Goal: Task Accomplishment & Management: Use online tool/utility

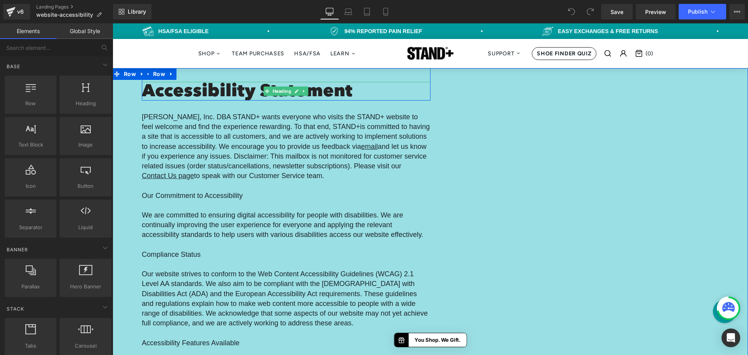
click at [194, 89] on h1 "Accessibility Statement" at bounding box center [286, 91] width 288 height 17
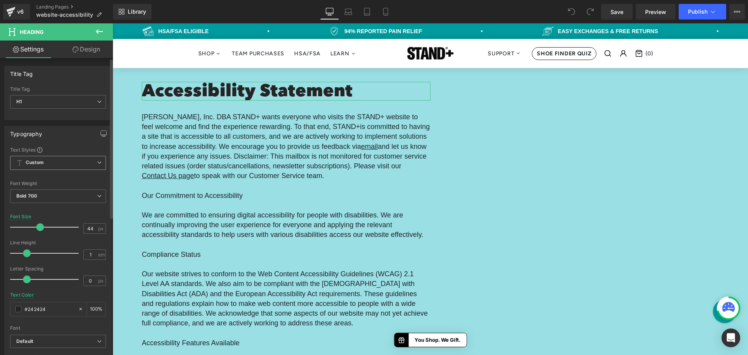
click at [68, 164] on span "Custom Setup Global Style" at bounding box center [58, 163] width 96 height 14
click at [68, 164] on span "Custom Setup Global Style" at bounding box center [56, 163] width 93 height 14
click at [79, 53] on link "Design" at bounding box center [86, 49] width 56 height 18
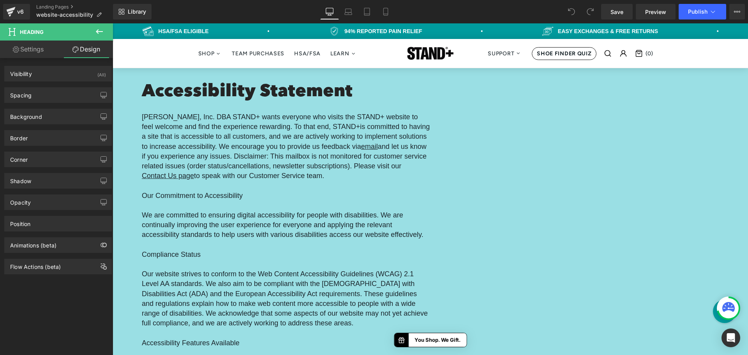
click at [98, 28] on icon at bounding box center [99, 31] width 9 height 9
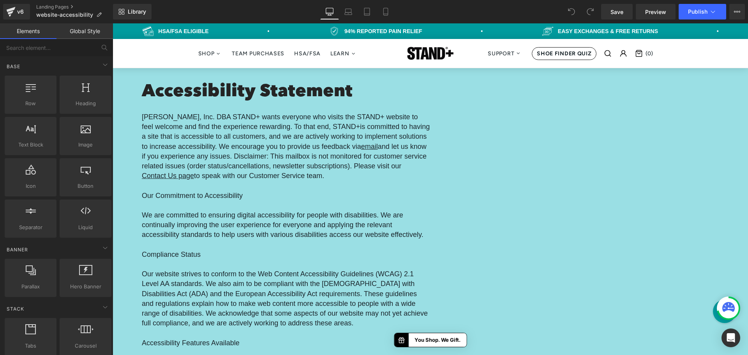
click at [89, 26] on link "Global Style" at bounding box center [84, 31] width 56 height 16
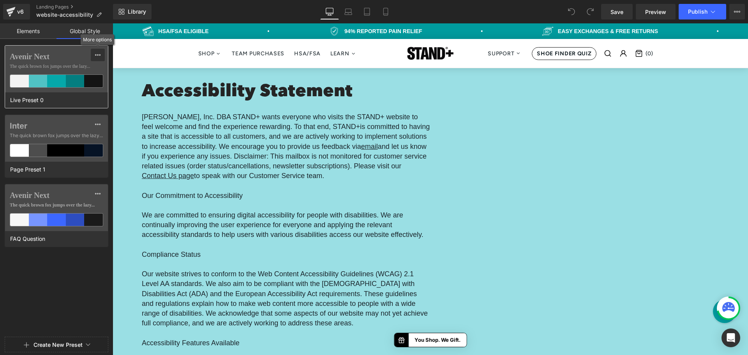
click at [97, 53] on icon at bounding box center [98, 55] width 6 height 6
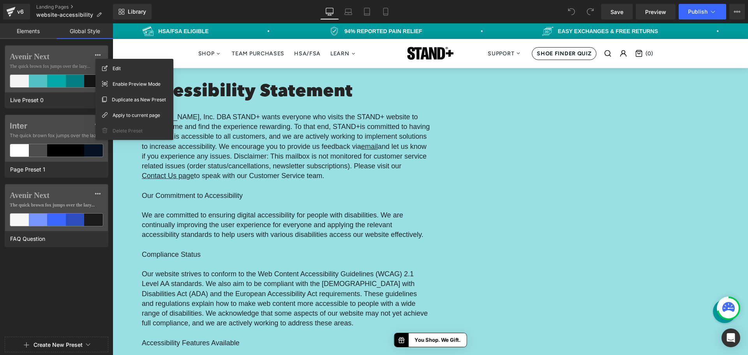
click at [60, 288] on div "Avenir Next The quick brown fox jumps over the lazy... Live Preset 0 Inter The …" at bounding box center [56, 189] width 113 height 288
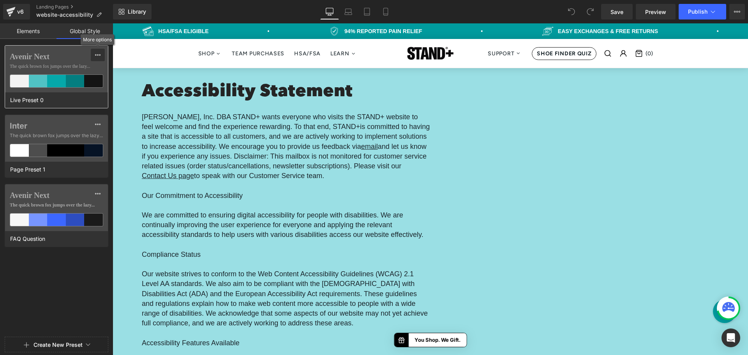
click at [98, 50] on div at bounding box center [98, 55] width 6 height 12
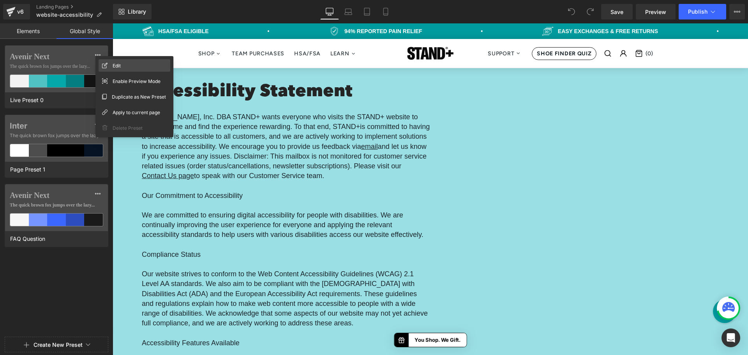
click at [110, 64] on div "Edit" at bounding box center [134, 65] width 72 height 12
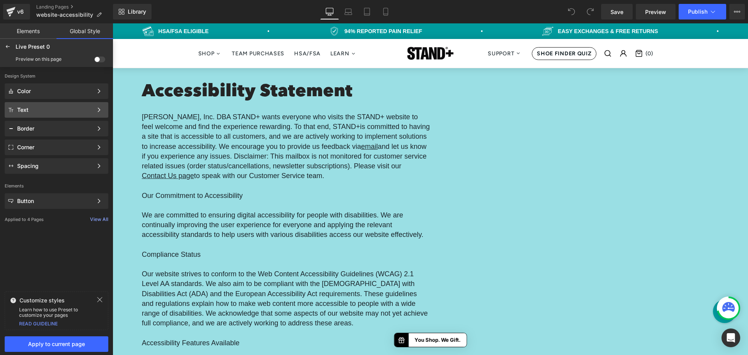
click at [86, 111] on div "Text" at bounding box center [55, 110] width 76 height 6
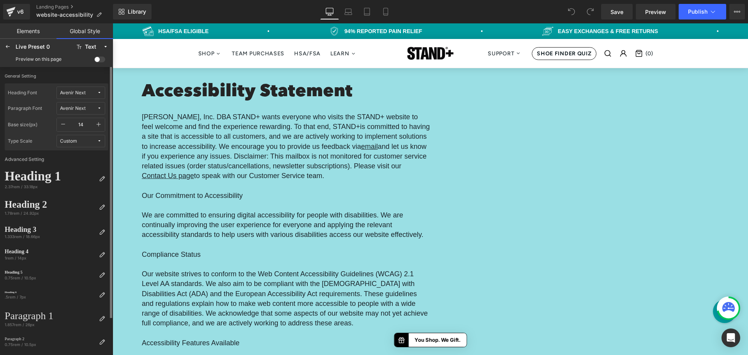
click at [90, 88] on button "Avenir Next" at bounding box center [80, 92] width 49 height 12
click at [81, 146] on div "Manage Fonts" at bounding box center [73, 144] width 58 height 11
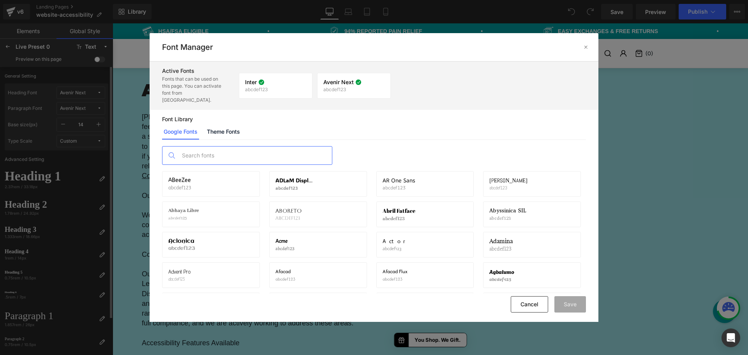
click at [208, 149] on input "text" at bounding box center [255, 155] width 154 height 18
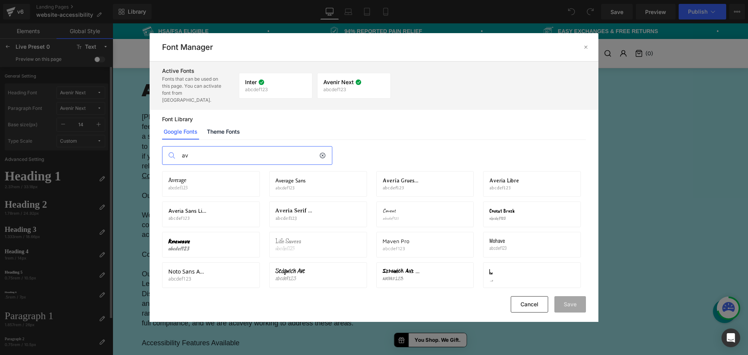
type input "a"
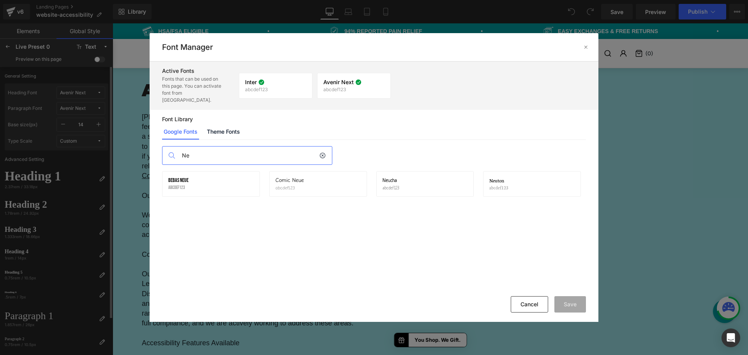
type input "N"
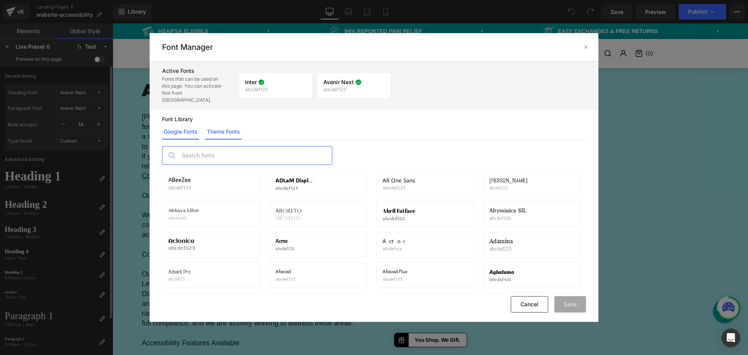
click at [239, 124] on link "Theme Fonts" at bounding box center [223, 132] width 36 height 16
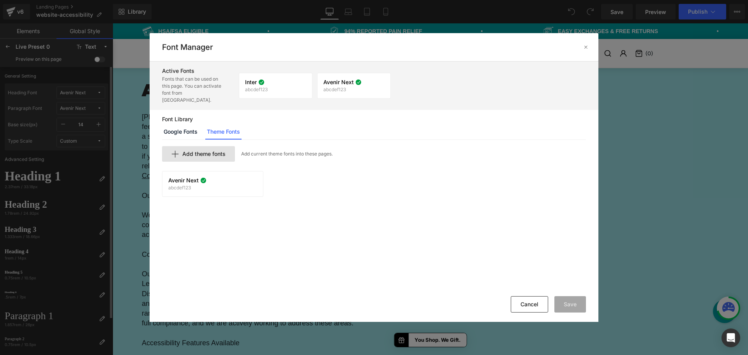
click at [207, 151] on span "Add theme fonts" at bounding box center [203, 154] width 43 height 6
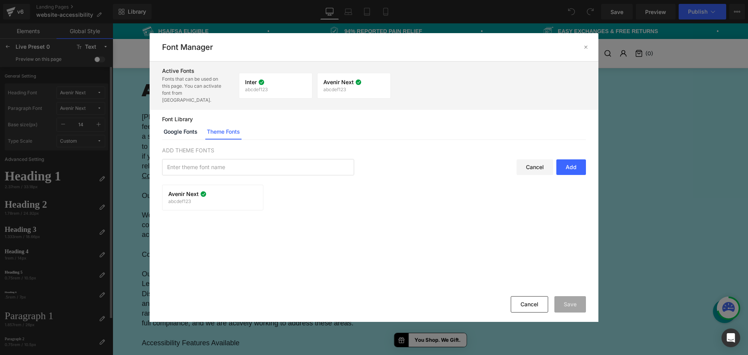
click at [579, 162] on div "Add" at bounding box center [571, 167] width 30 height 16
click at [259, 159] on input "text" at bounding box center [257, 167] width 191 height 16
paste input "GROTESK DISPLAY"
drag, startPoint x: 203, startPoint y: 162, endPoint x: 223, endPoint y: 160, distance: 20.8
click at [223, 160] on input "Neue Haas GROTESK DISPLAY" at bounding box center [257, 167] width 191 height 16
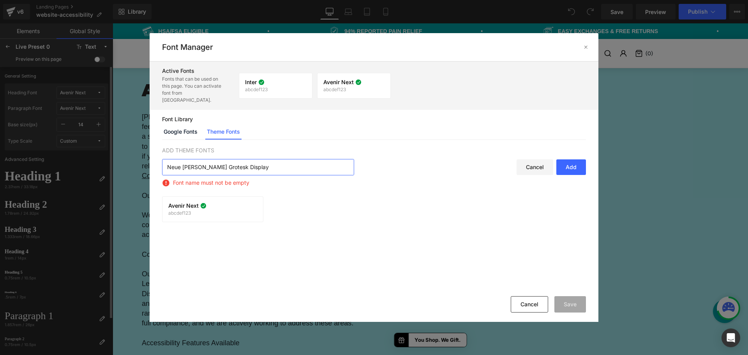
type input "Neue Haas Grotesk Display"
click at [573, 164] on div "Add" at bounding box center [571, 167] width 30 height 16
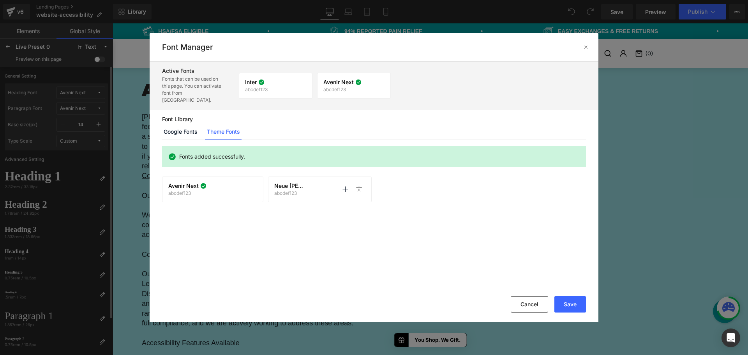
click at [313, 183] on div "Neue Haas Grotesk Display abcdef123 Activate font Activate font" at bounding box center [319, 189] width 91 height 13
click at [345, 186] on icon at bounding box center [345, 189] width 6 height 6
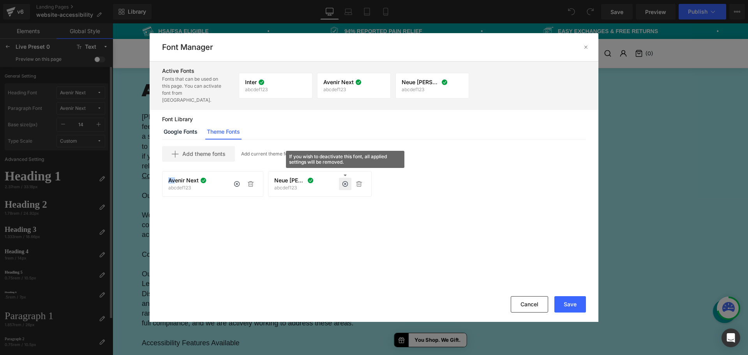
drag, startPoint x: 169, startPoint y: 173, endPoint x: 182, endPoint y: 173, distance: 13.2
click at [182, 177] on span "Avenir Next" at bounding box center [183, 180] width 30 height 6
drag, startPoint x: 313, startPoint y: 188, endPoint x: 362, endPoint y: 198, distance: 49.2
click at [362, 198] on div "Add theme fonts Add current theme fonts into these pages. Avenir Next abcdef123…" at bounding box center [374, 216] width 449 height 153
click at [364, 198] on div "Add theme fonts Add current theme fonts into these pages. Avenir Next abcdef123…" at bounding box center [374, 216] width 449 height 153
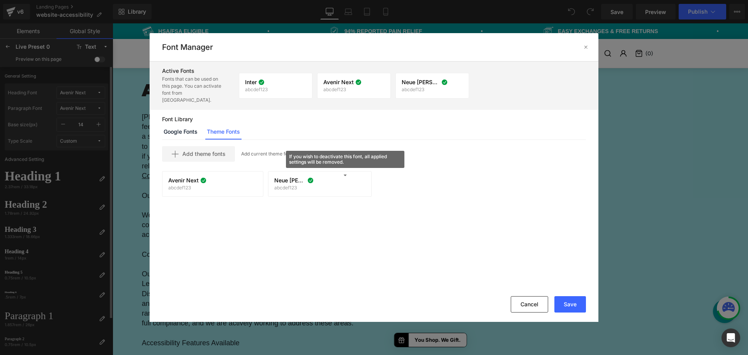
click at [364, 198] on div "Add theme fonts Add current theme fonts into these pages. Avenir Next abcdef123…" at bounding box center [374, 216] width 449 height 153
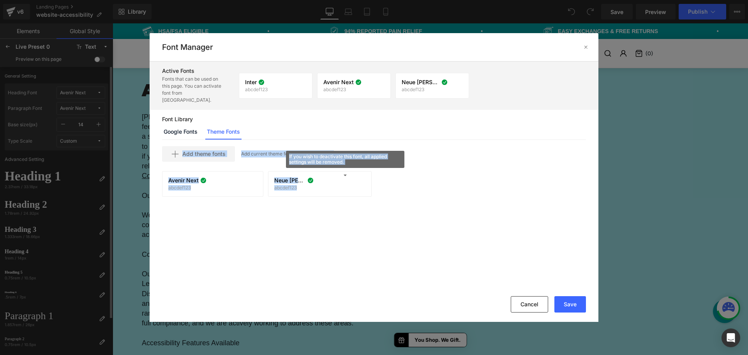
drag, startPoint x: 364, startPoint y: 198, endPoint x: 160, endPoint y: 151, distance: 209.5
click at [160, 151] on div "Add theme fonts Add current theme fonts into these pages. Avenir Next abcdef123…" at bounding box center [374, 216] width 449 height 153
click at [156, 140] on div "Add theme fonts Add current theme fonts into these pages. Avenir Next abcdef123…" at bounding box center [374, 216] width 449 height 153
click at [157, 140] on div "Add theme fonts Add current theme fonts into these pages. Avenir Next abcdef123…" at bounding box center [374, 216] width 449 height 153
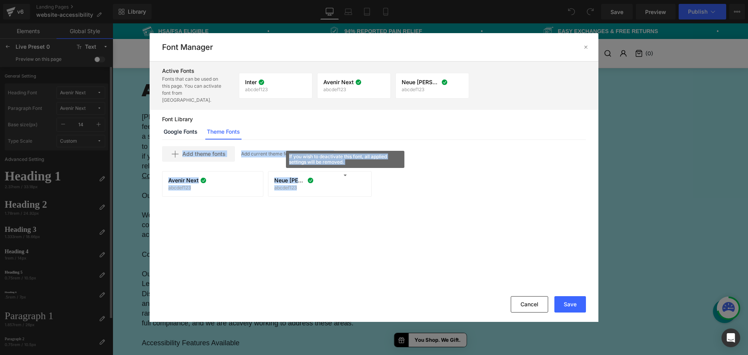
drag, startPoint x: 157, startPoint y: 138, endPoint x: 410, endPoint y: 218, distance: 266.2
click at [410, 218] on div "Add theme fonts Add current theme fonts into these pages. Avenir Next abcdef123…" at bounding box center [374, 216] width 449 height 153
click at [408, 216] on div "Add theme fonts Add current theme fonts into these pages. Avenir Next abcdef123…" at bounding box center [374, 216] width 449 height 153
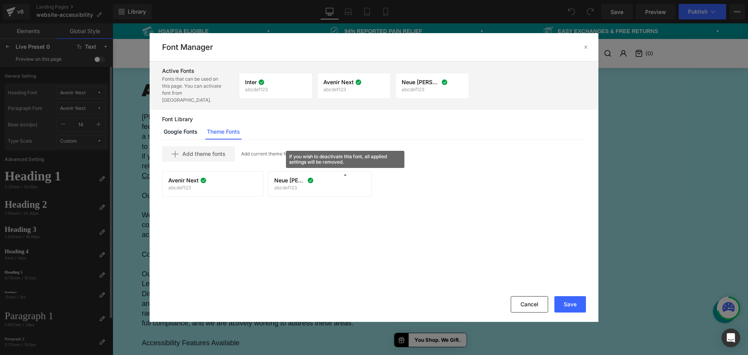
click at [408, 216] on div "Add theme fonts Add current theme fonts into these pages. Avenir Next abcdef123…" at bounding box center [374, 216] width 449 height 153
drag, startPoint x: 408, startPoint y: 216, endPoint x: 273, endPoint y: 139, distance: 155.5
click at [274, 140] on div "Add theme fonts Add current theme fonts into these pages. Avenir Next abcdef123…" at bounding box center [374, 216] width 449 height 153
click at [181, 140] on div "Add theme fonts Add current theme fonts into these pages. Avenir Next abcdef123…" at bounding box center [374, 216] width 449 height 153
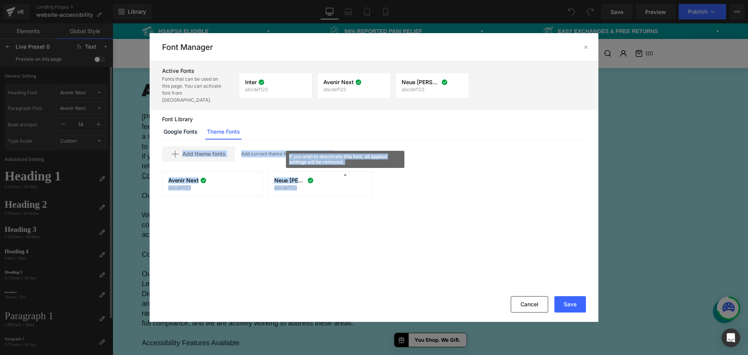
drag, startPoint x: 181, startPoint y: 136, endPoint x: 393, endPoint y: 198, distance: 221.4
click at [393, 198] on div "Add theme fonts Add current theme fonts into these pages. Avenir Next abcdef123…" at bounding box center [374, 216] width 449 height 153
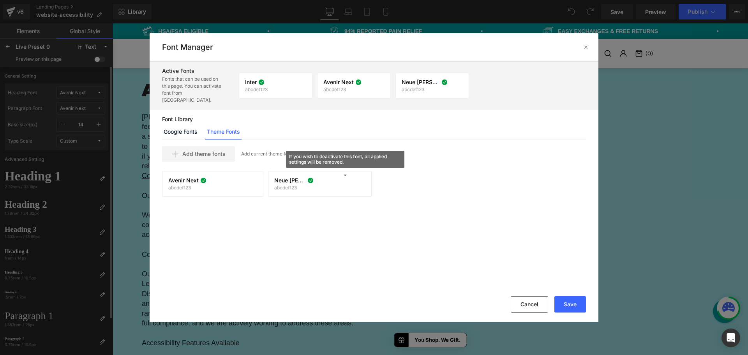
click at [393, 198] on div "Add theme fonts Add current theme fonts into these pages. Avenir Next abcdef123…" at bounding box center [374, 216] width 449 height 153
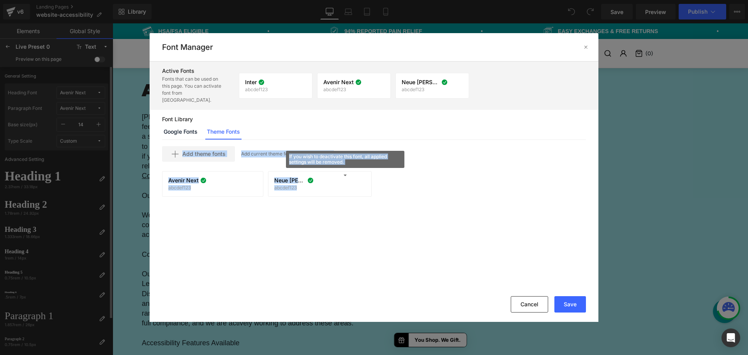
drag, startPoint x: 393, startPoint y: 198, endPoint x: 159, endPoint y: 145, distance: 240.3
click at [159, 145] on div "Add theme fonts Add current theme fonts into these pages. Avenir Next abcdef123…" at bounding box center [374, 216] width 449 height 153
drag, startPoint x: 159, startPoint y: 145, endPoint x: 369, endPoint y: 201, distance: 217.5
click at [369, 201] on div "Add theme fonts Add current theme fonts into these pages. Avenir Next abcdef123…" at bounding box center [374, 216] width 449 height 153
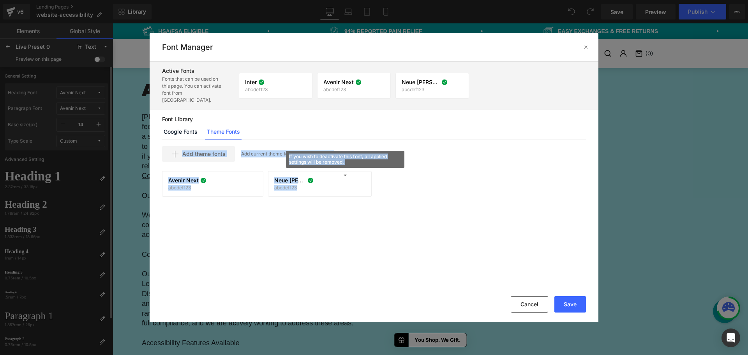
click at [369, 201] on div "Add theme fonts Add current theme fonts into these pages. Avenir Next abcdef123…" at bounding box center [374, 216] width 449 height 153
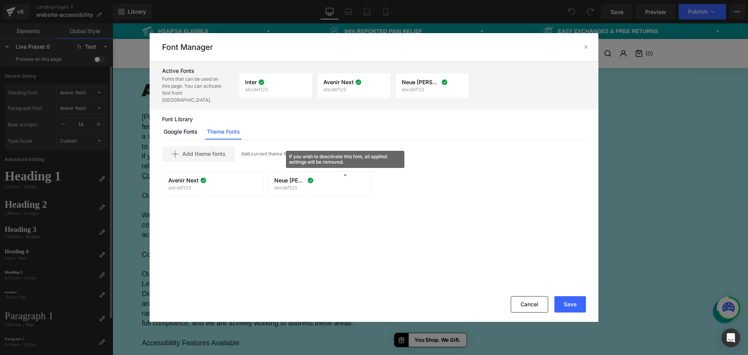
click at [343, 181] on icon at bounding box center [345, 184] width 6 height 6
click at [358, 181] on icon at bounding box center [359, 184] width 6 height 6
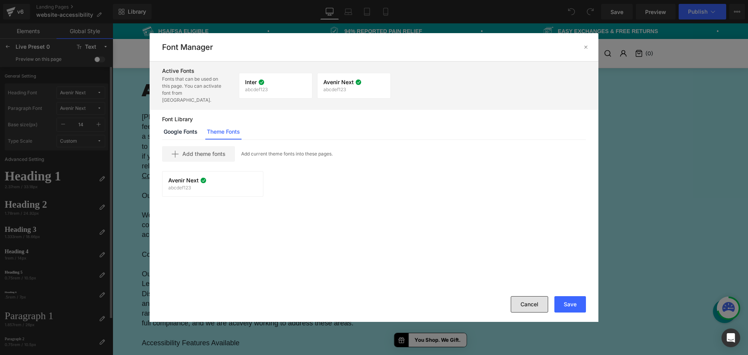
click at [538, 308] on button "Cancel" at bounding box center [528, 304] width 37 height 16
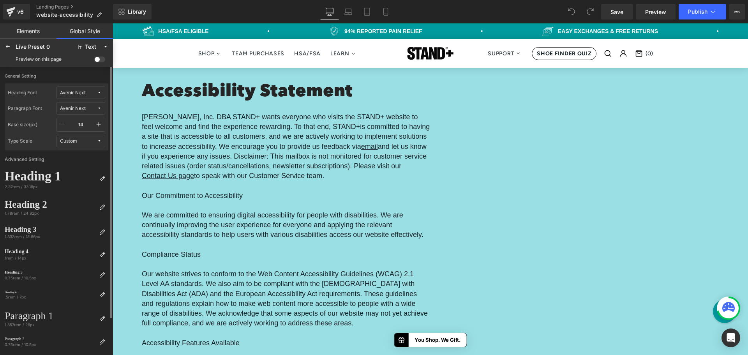
click at [28, 35] on link "Elements" at bounding box center [28, 31] width 56 height 16
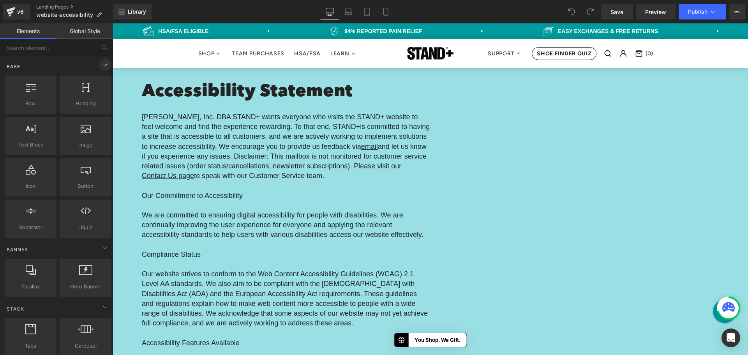
click at [100, 67] on icon at bounding box center [104, 64] width 9 height 9
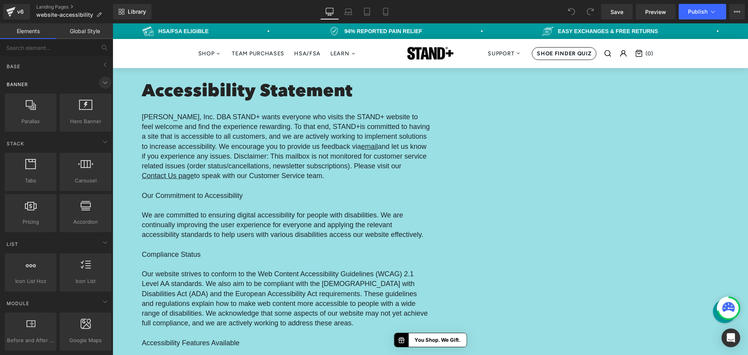
click at [103, 85] on icon at bounding box center [104, 82] width 9 height 9
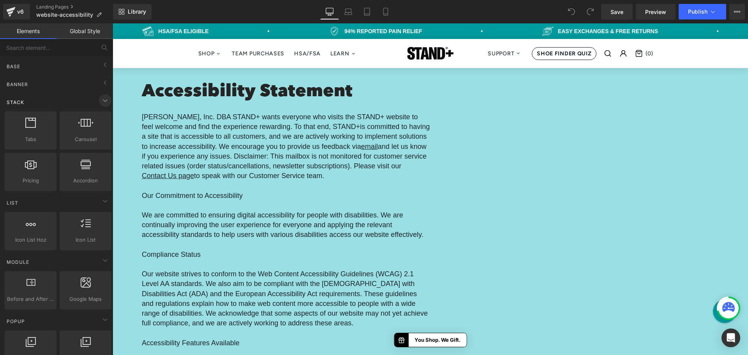
click at [100, 97] on icon at bounding box center [104, 100] width 9 height 9
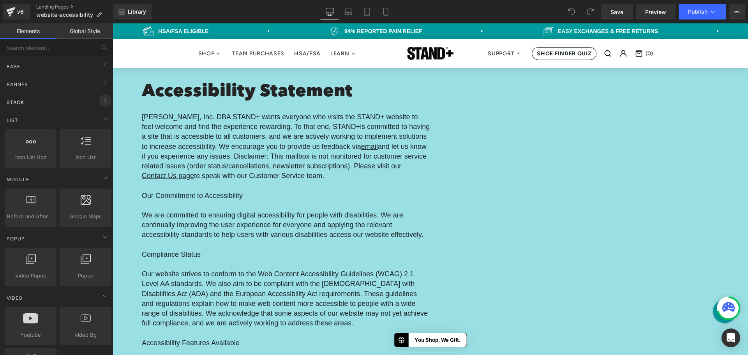
click at [100, 97] on icon at bounding box center [104, 100] width 9 height 9
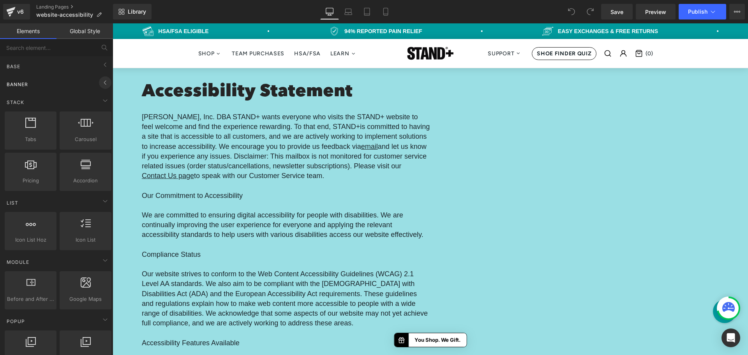
drag, startPoint x: 101, startPoint y: 83, endPoint x: 103, endPoint y: 77, distance: 6.3
click at [103, 79] on icon at bounding box center [104, 82] width 9 height 9
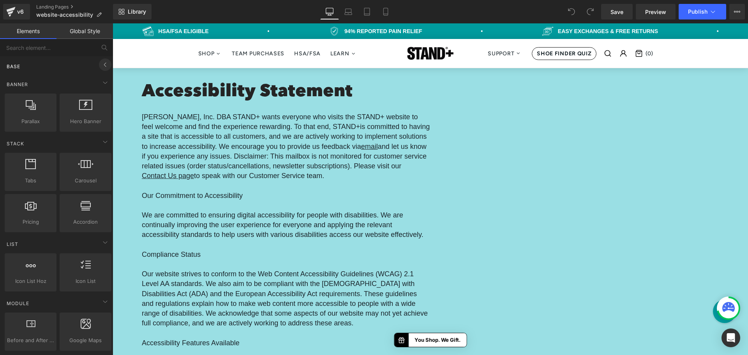
click at [100, 70] on span at bounding box center [105, 64] width 12 height 12
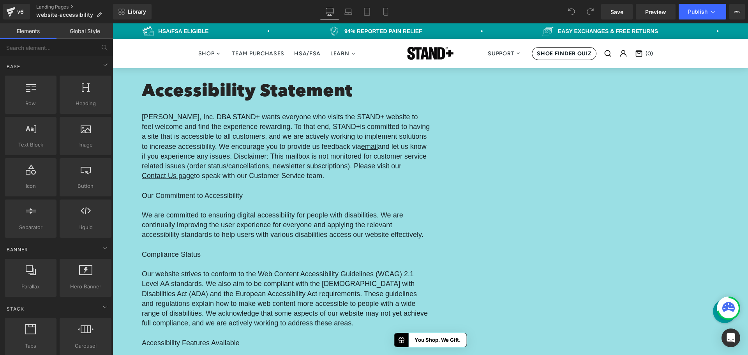
click at [93, 33] on link "Global Style" at bounding box center [84, 31] width 56 height 16
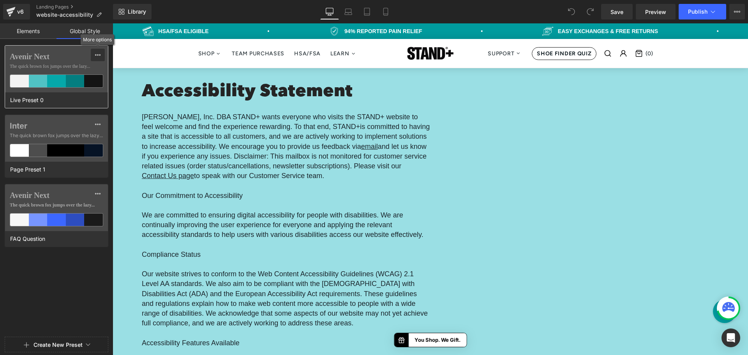
click at [98, 55] on icon at bounding box center [97, 55] width 5 height 2
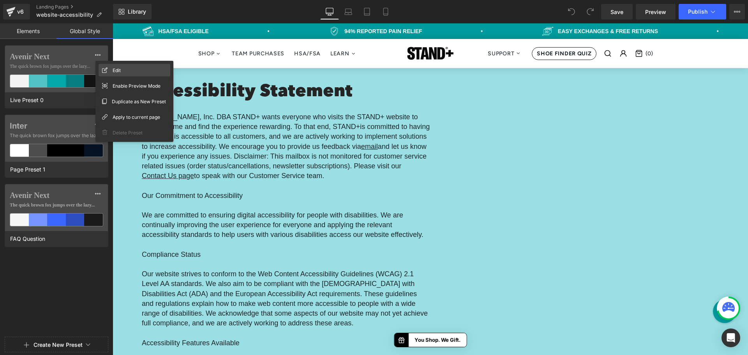
click at [132, 72] on div "Edit" at bounding box center [134, 70] width 72 height 12
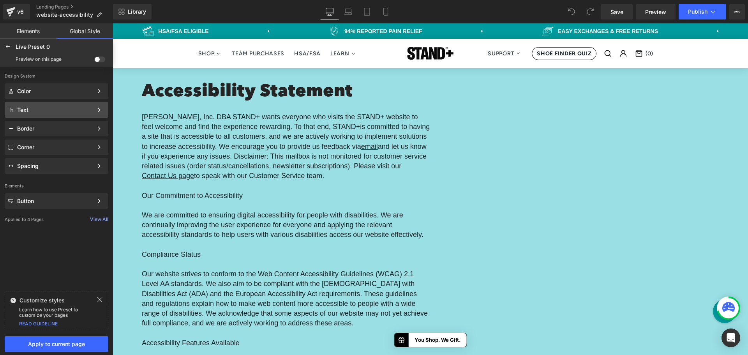
click at [76, 105] on div "Text Color Style Define a color palette and apply it to your pages 1 of 3 Next" at bounding box center [57, 110] width 104 height 16
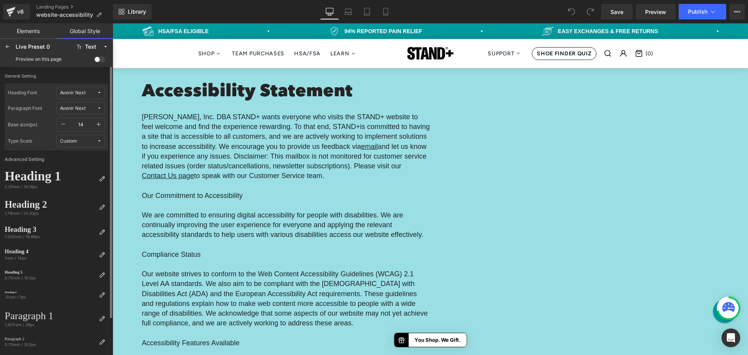
click at [73, 91] on div "Avenir Next" at bounding box center [73, 93] width 26 height 6
click at [73, 147] on div "Manage Fonts" at bounding box center [73, 144] width 58 height 11
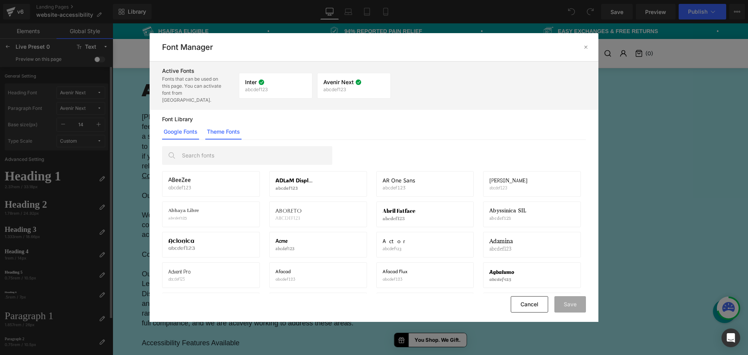
click at [234, 125] on link "Theme Fonts" at bounding box center [223, 132] width 36 height 16
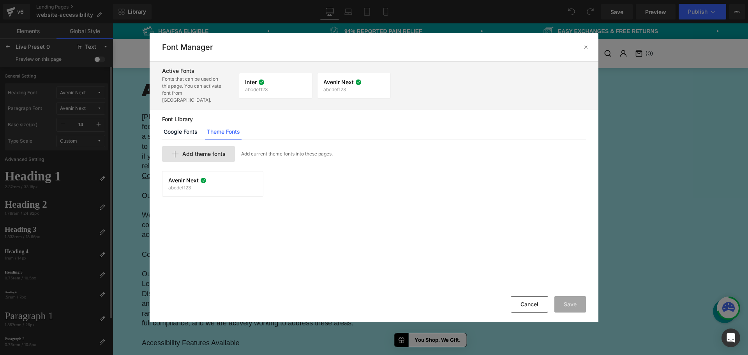
click at [192, 151] on span "Add theme fonts" at bounding box center [203, 154] width 43 height 6
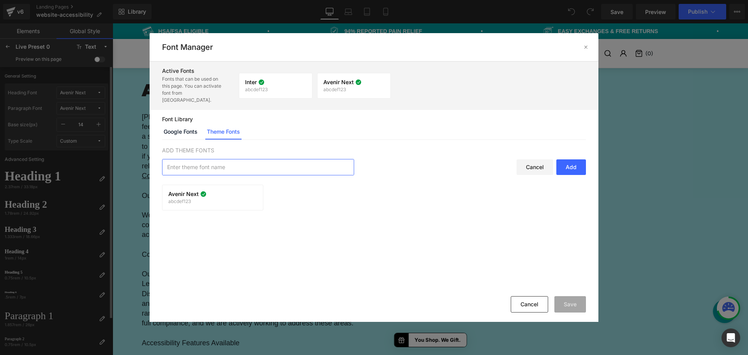
click at [203, 159] on input "text" at bounding box center [257, 167] width 191 height 16
type input "Neue Haas"
click at [579, 165] on div "Add" at bounding box center [571, 167] width 30 height 16
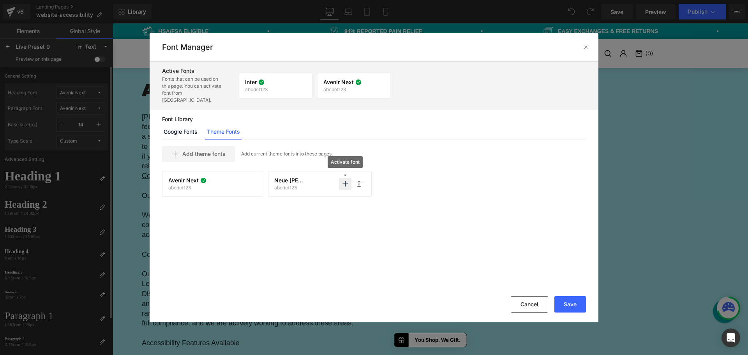
click at [346, 181] on icon at bounding box center [345, 184] width 6 height 6
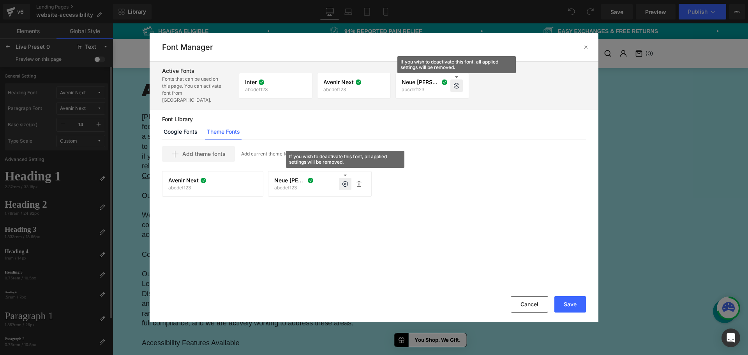
click at [457, 83] on icon at bounding box center [456, 86] width 6 height 6
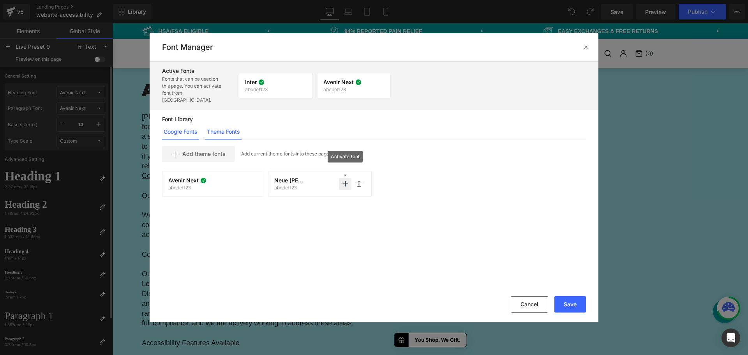
click at [181, 124] on link "Google Fonts" at bounding box center [180, 132] width 37 height 16
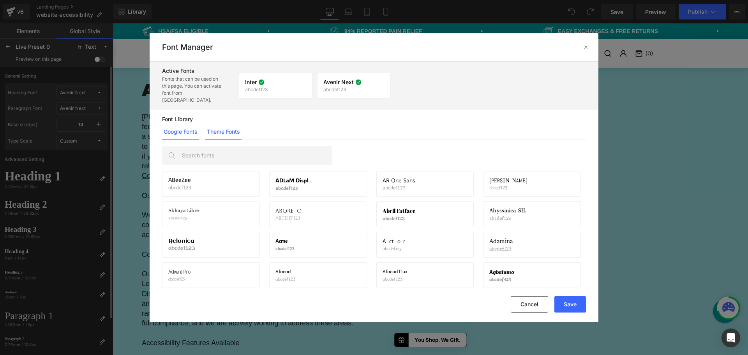
click at [237, 127] on link "Theme Fonts" at bounding box center [223, 132] width 36 height 16
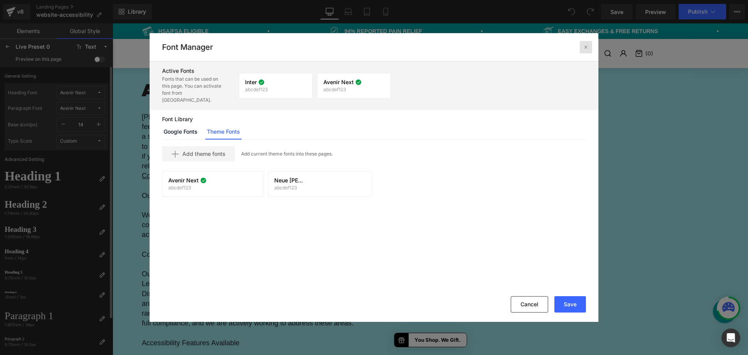
click at [582, 48] on icon at bounding box center [585, 47] width 6 height 6
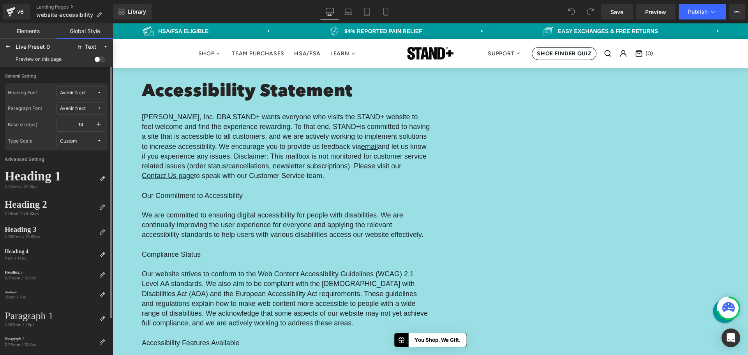
click at [87, 92] on span "Avenir Next" at bounding box center [78, 93] width 37 height 6
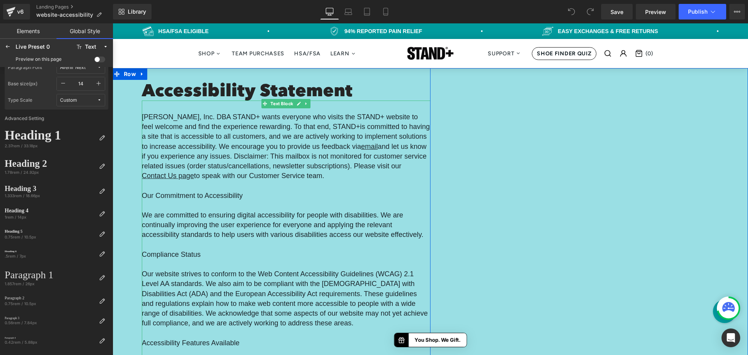
click at [415, 137] on span "is committed to having a site that is accessible to all customers, and we are a…" at bounding box center [286, 151] width 288 height 57
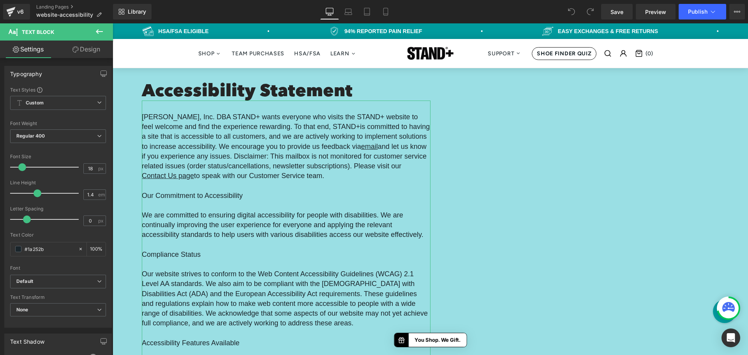
click at [90, 50] on link "Design" at bounding box center [86, 49] width 56 height 18
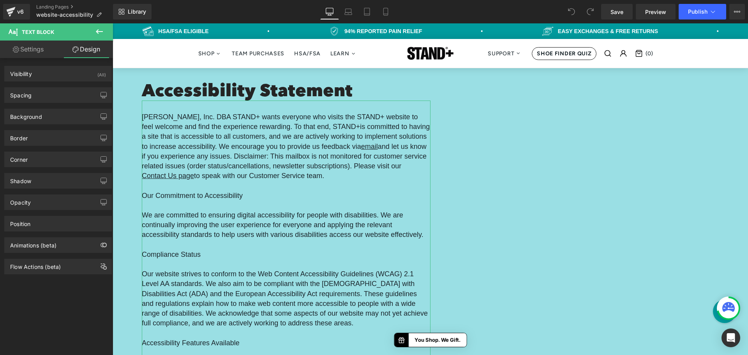
click at [37, 49] on link "Settings" at bounding box center [28, 49] width 56 height 18
type input "100"
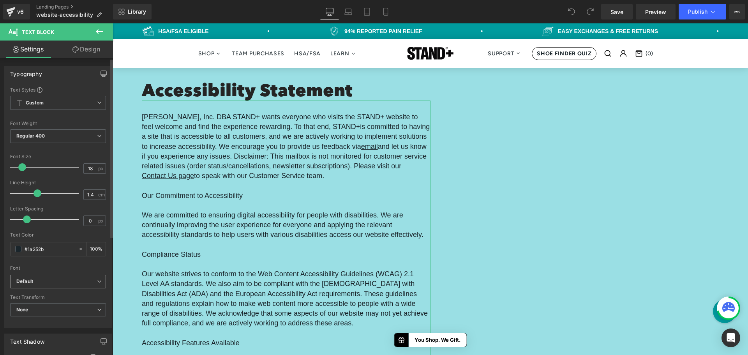
click at [51, 283] on b "Default" at bounding box center [56, 281] width 81 height 7
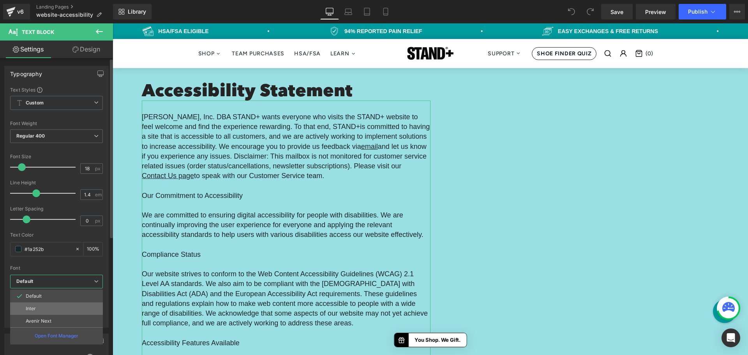
click at [51, 312] on li "Inter" at bounding box center [56, 308] width 93 height 12
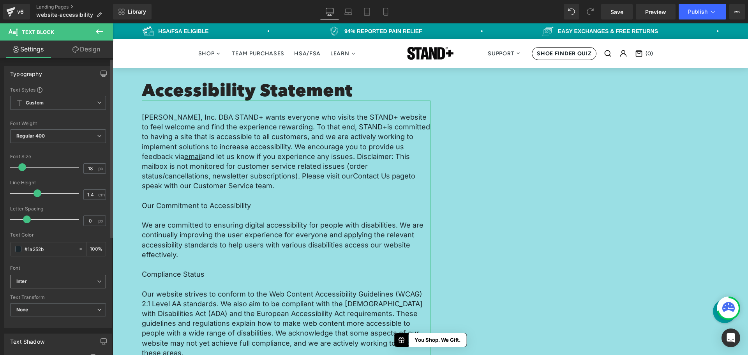
click at [49, 283] on b "Inter" at bounding box center [56, 281] width 81 height 7
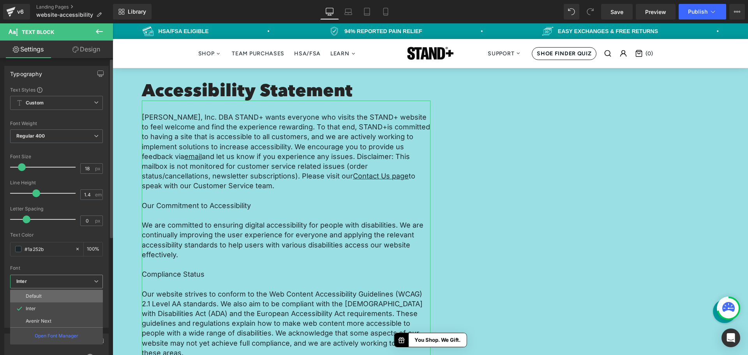
click at [43, 295] on li "Default" at bounding box center [56, 296] width 93 height 12
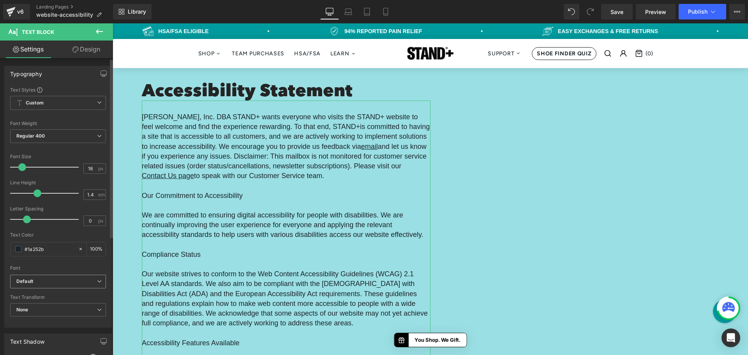
click at [55, 283] on b "Default" at bounding box center [56, 281] width 81 height 7
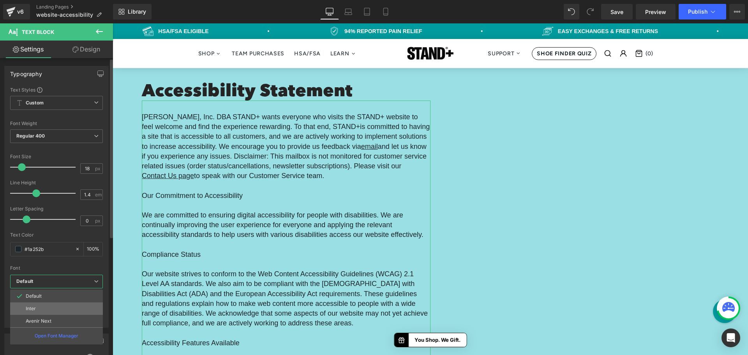
click at [39, 310] on li "Inter" at bounding box center [56, 308] width 93 height 12
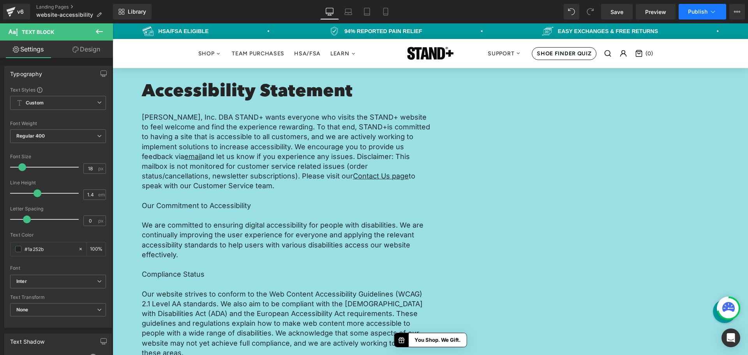
click at [705, 11] on span "Publish" at bounding box center [697, 12] width 19 height 6
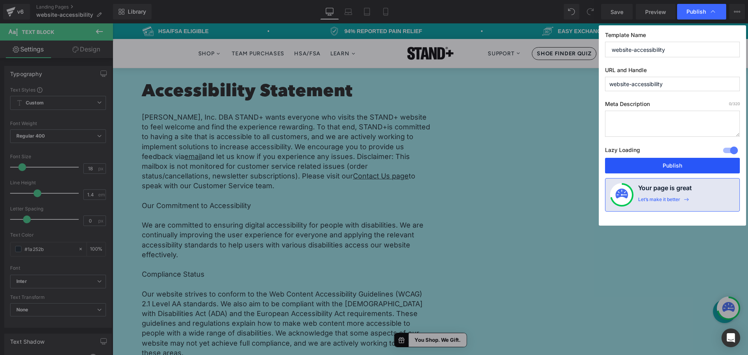
click at [666, 166] on button "Publish" at bounding box center [672, 166] width 135 height 16
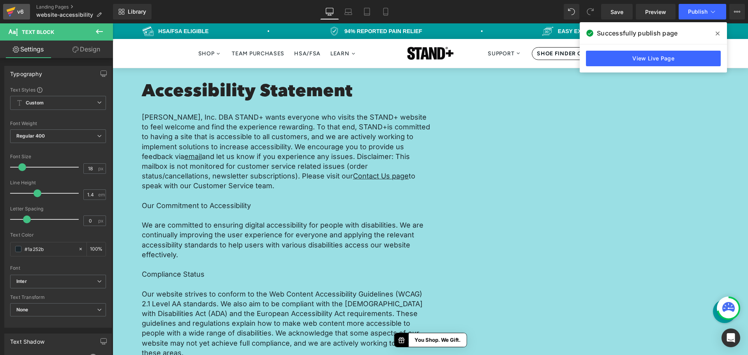
click at [18, 11] on div "v6" at bounding box center [21, 12] width 10 height 10
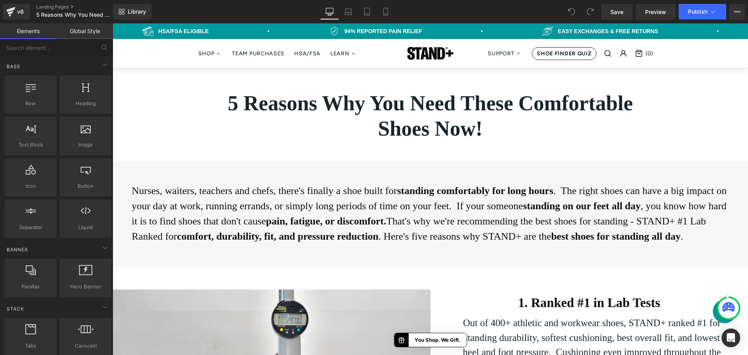
click at [87, 29] on link "Global Style" at bounding box center [84, 31] width 56 height 16
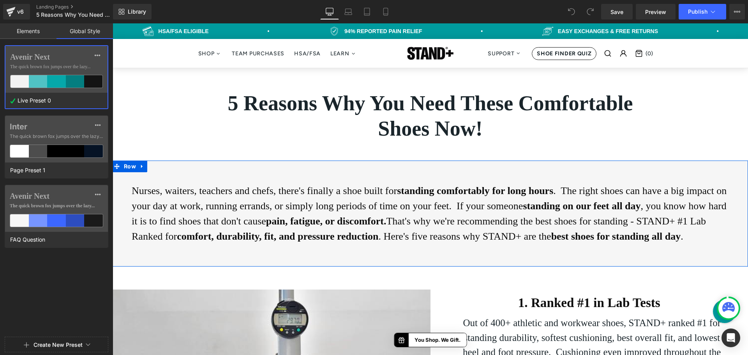
click at [155, 173] on div "Nurses, waiters, teachers and chefs, there's finally a shoe built for standing …" at bounding box center [430, 213] width 635 height 83
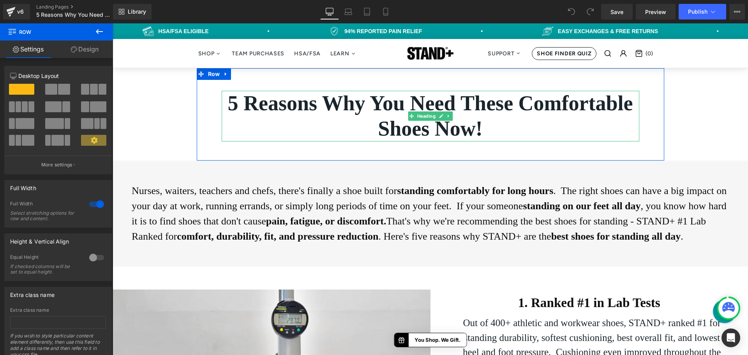
click at [292, 135] on h1 "5 Reasons Why You Need These Comfortable Shoes Now!" at bounding box center [430, 116] width 417 height 51
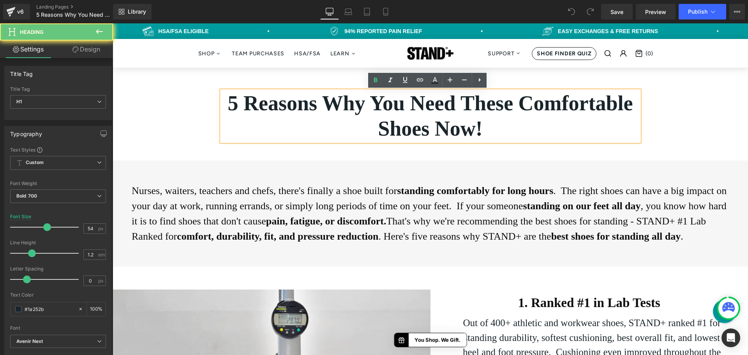
click at [271, 98] on h1 "5 Reasons Why You Need These Comfortable Shoes Now!" at bounding box center [430, 116] width 417 height 51
